Goal: Task Accomplishment & Management: Manage account settings

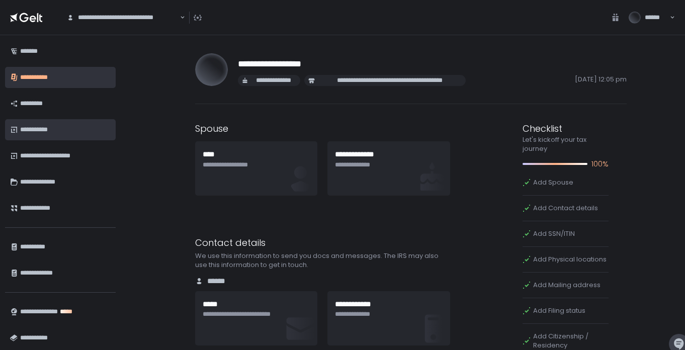
scroll to position [34, 0]
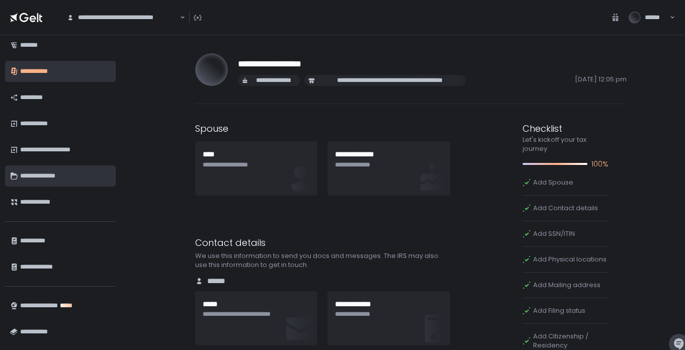
click at [47, 174] on div "**********" at bounding box center [65, 175] width 90 height 17
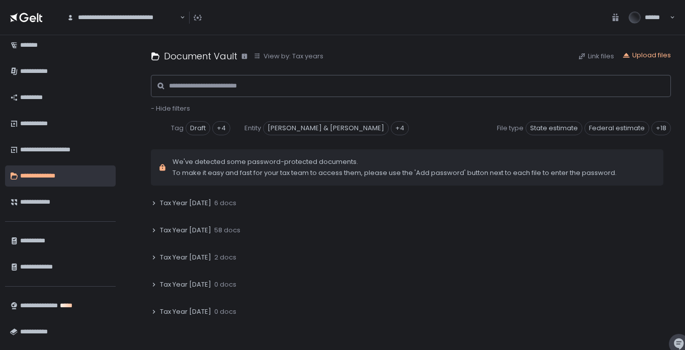
scroll to position [237, 0]
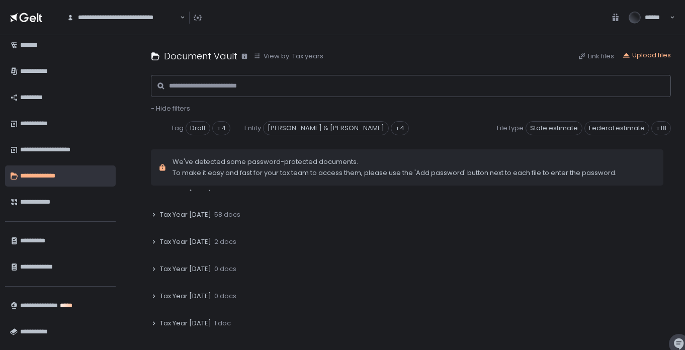
click at [182, 218] on span "Tax Year [DATE]" at bounding box center [185, 214] width 51 height 9
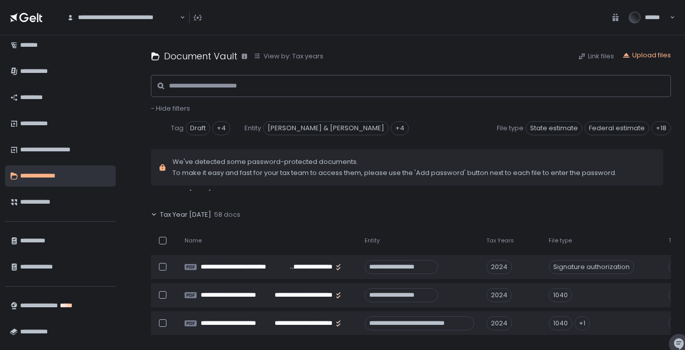
click at [157, 214] on div "Tax Year [DATE] 58 docs" at bounding box center [411, 214] width 520 height 23
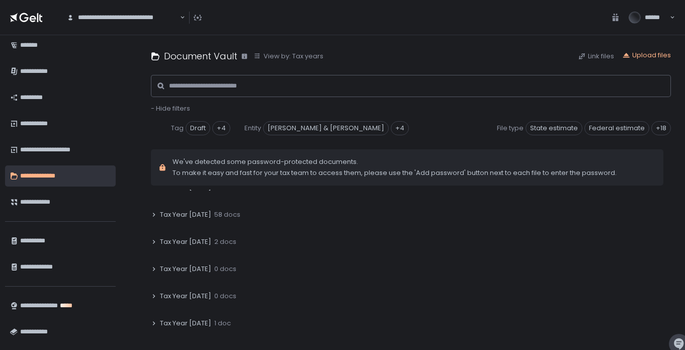
click at [157, 214] on div "Tax Year [DATE] 58 docs" at bounding box center [411, 214] width 520 height 23
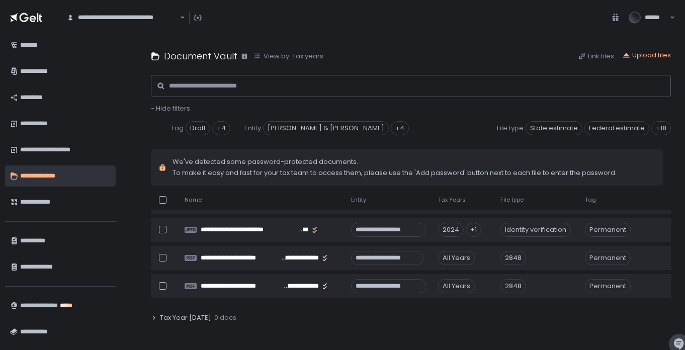
scroll to position [0, 0]
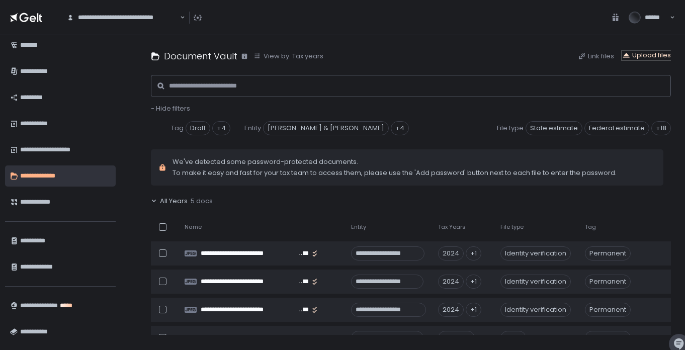
click at [648, 54] on div "Upload files" at bounding box center [646, 55] width 49 height 9
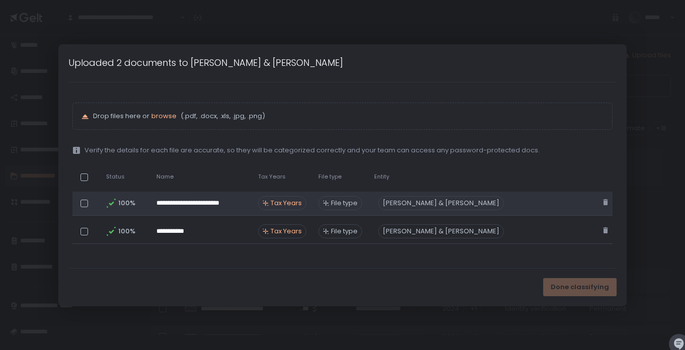
click at [280, 201] on span "Tax Years" at bounding box center [285, 203] width 31 height 9
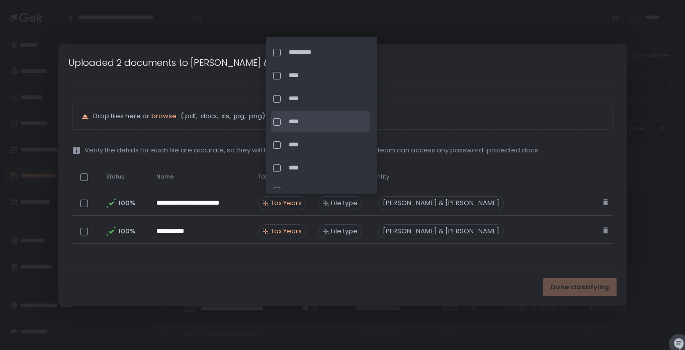
click at [275, 121] on div at bounding box center [277, 122] width 8 height 8
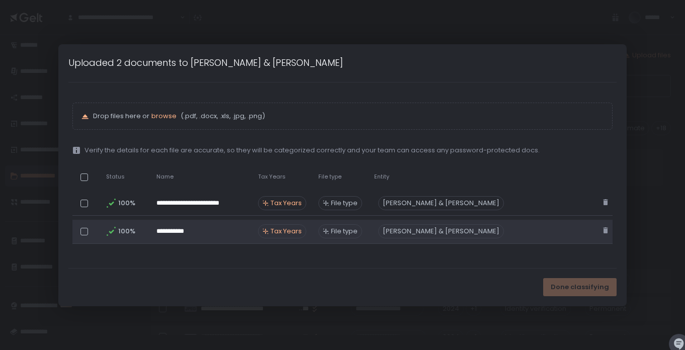
click at [290, 228] on span "Tax Years" at bounding box center [285, 231] width 31 height 9
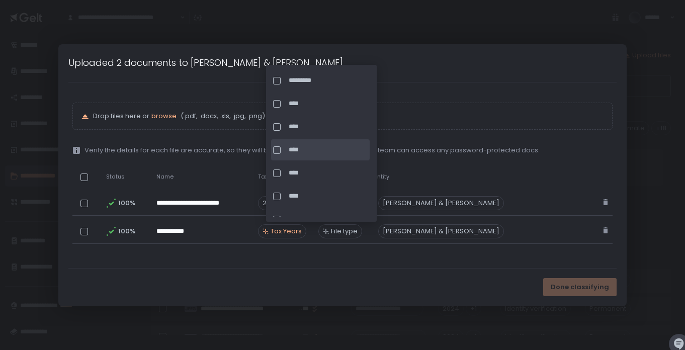
click at [277, 150] on div at bounding box center [277, 150] width 8 height 8
click at [475, 278] on div "Done classifying" at bounding box center [342, 287] width 568 height 38
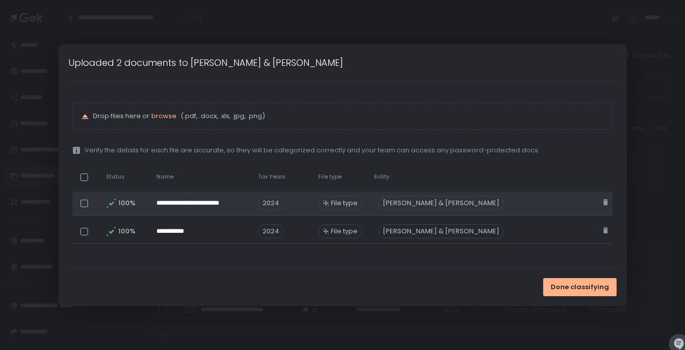
click at [348, 204] on span "File type" at bounding box center [344, 203] width 27 height 9
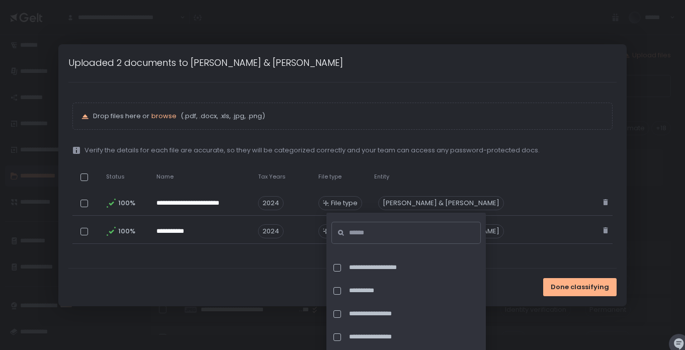
scroll to position [2441, 0]
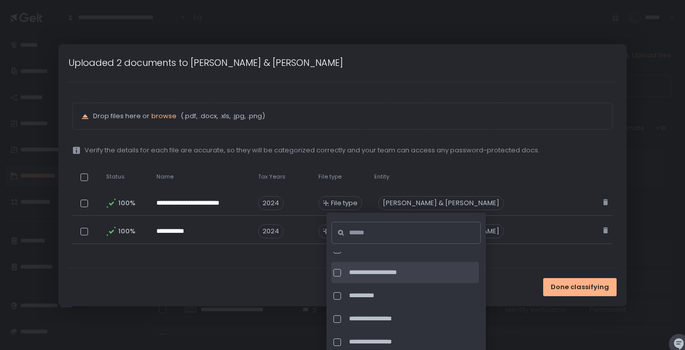
click at [338, 272] on div at bounding box center [337, 273] width 8 height 8
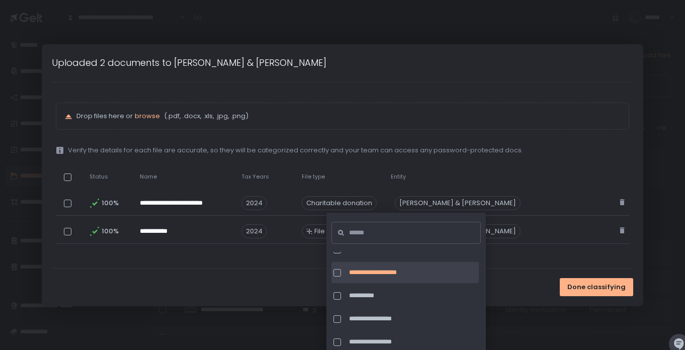
click at [567, 163] on table "**********" at bounding box center [342, 205] width 573 height 85
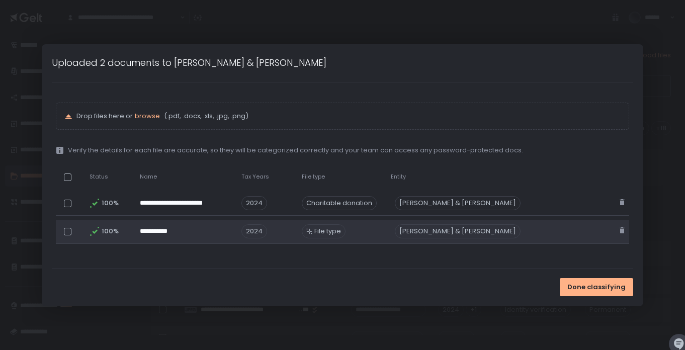
click at [329, 230] on span "File type" at bounding box center [327, 231] width 27 height 9
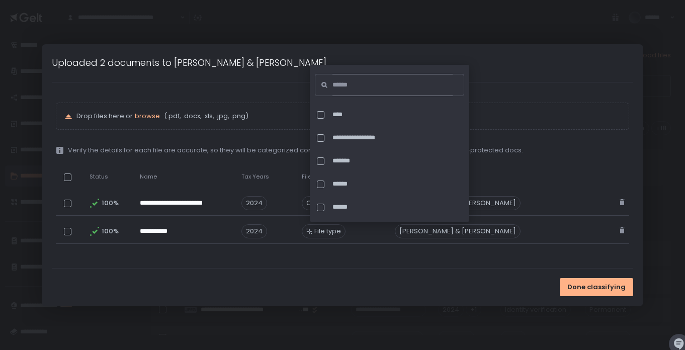
click at [391, 88] on input at bounding box center [392, 85] width 120 height 22
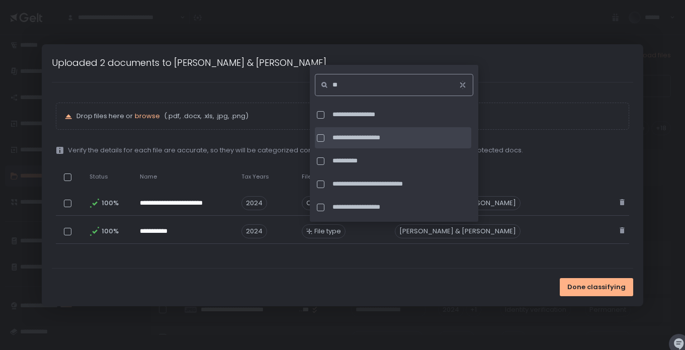
type input "**"
click at [317, 137] on div at bounding box center [321, 138] width 8 height 8
click at [575, 118] on p "Drop files here or browse (.pdf, .docx, .xls, .jpg, .png)" at bounding box center [348, 116] width 544 height 9
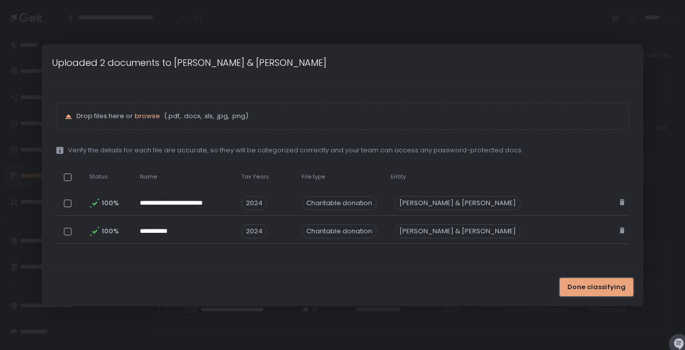
click at [573, 292] on span "Done classifying" at bounding box center [596, 287] width 58 height 9
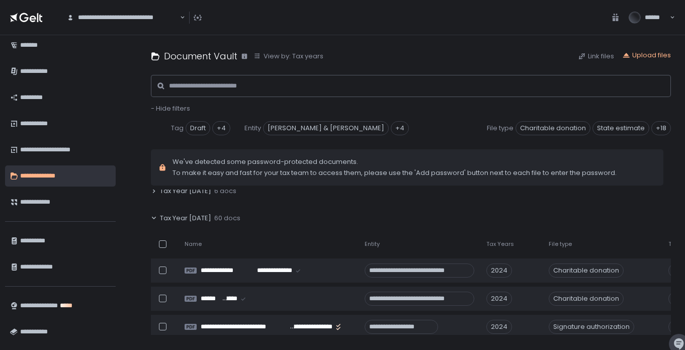
scroll to position [233, 0]
